Goal: Find specific page/section: Find specific page/section

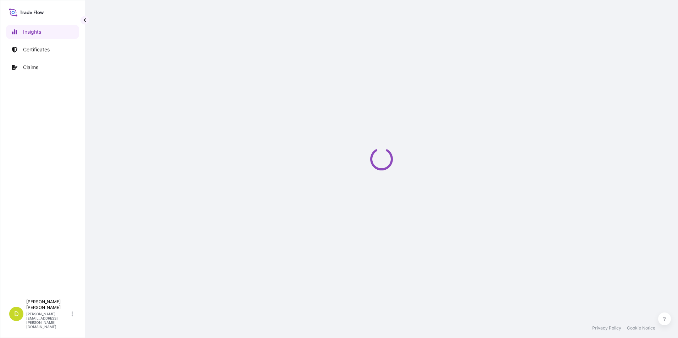
select select "2025"
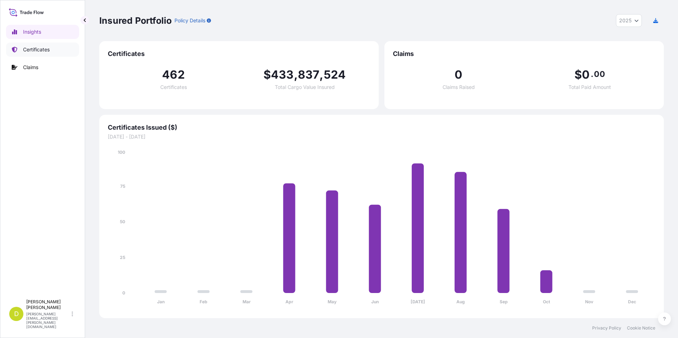
click at [46, 47] on p "Certificates" at bounding box center [36, 49] width 27 height 7
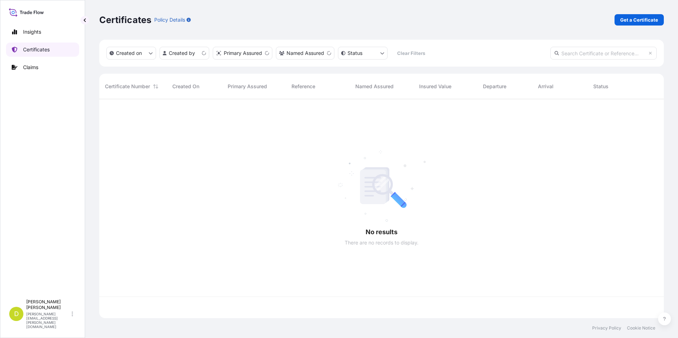
scroll to position [218, 559]
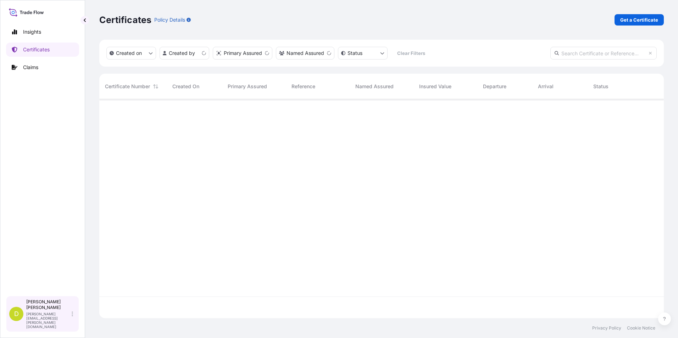
click at [23, 318] on div "D [PERSON_NAME] [PERSON_NAME][EMAIL_ADDRESS][PERSON_NAME][DOMAIN_NAME]" at bounding box center [42, 314] width 67 height 30
click at [30, 212] on div "Insights Certificates Claims" at bounding box center [42, 157] width 73 height 278
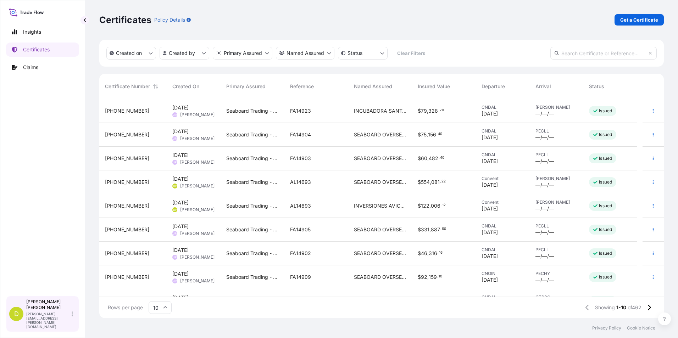
click at [39, 326] on p "[PERSON_NAME][EMAIL_ADDRESS][PERSON_NAME][DOMAIN_NAME]" at bounding box center [48, 320] width 44 height 17
